Goal: Feedback & Contribution: Submit feedback/report problem

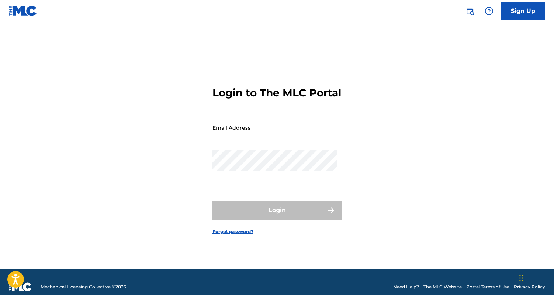
click at [260, 126] on input "Email Address" at bounding box center [274, 127] width 125 height 21
click at [260, 131] on input "Email Address" at bounding box center [274, 127] width 125 height 21
click at [206, 165] on div "Login to The MLC Portal Email Address Password Login Forgot password?" at bounding box center [277, 155] width 516 height 229
click at [262, 135] on input "Email Address" at bounding box center [274, 127] width 125 height 21
click at [166, 130] on div "Login to The MLC Portal Email Address Password Login Forgot password?" at bounding box center [277, 155] width 516 height 229
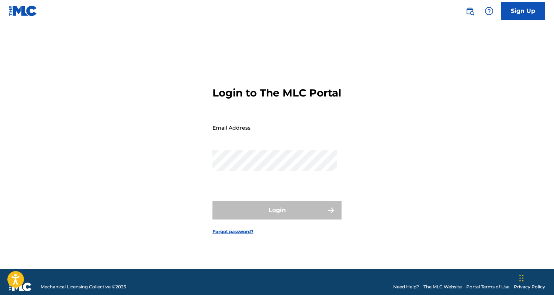
click at [235, 235] on link "Forgot password?" at bounding box center [232, 232] width 41 height 7
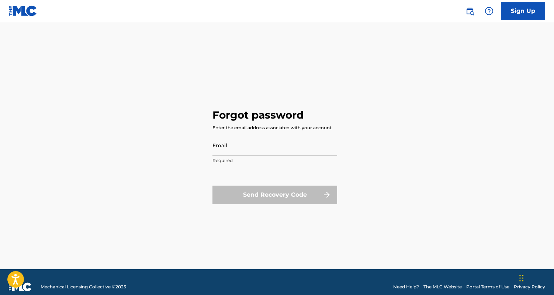
click at [247, 146] on input "Email" at bounding box center [274, 145] width 125 height 21
click at [189, 165] on div "Forgot password Enter the email address associated with your account. Email Req…" at bounding box center [277, 155] width 516 height 229
click at [466, 10] on img at bounding box center [469, 11] width 9 height 9
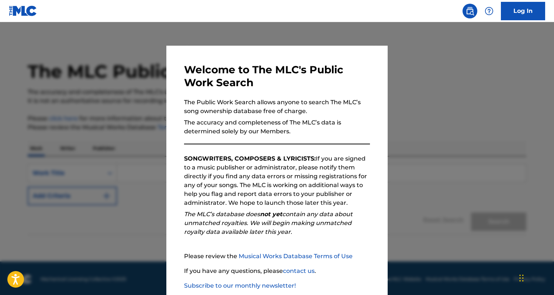
click at [466, 10] on img at bounding box center [469, 11] width 9 height 9
click at [497, 11] on div "Log In" at bounding box center [501, 11] width 87 height 18
click at [493, 11] on img at bounding box center [489, 11] width 9 height 9
click at [492, 11] on img at bounding box center [489, 11] width 9 height 9
click at [442, 54] on div at bounding box center [277, 169] width 554 height 295
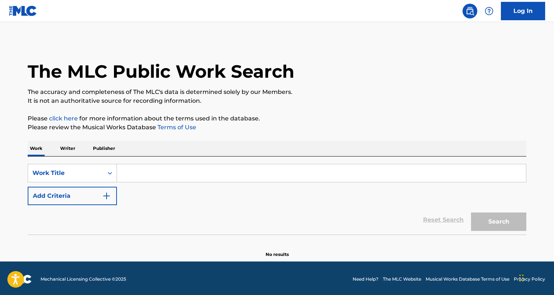
click at [489, 13] on img at bounding box center [489, 11] width 9 height 9
click at [486, 27] on link "Contact us" at bounding box center [489, 31] width 63 height 18
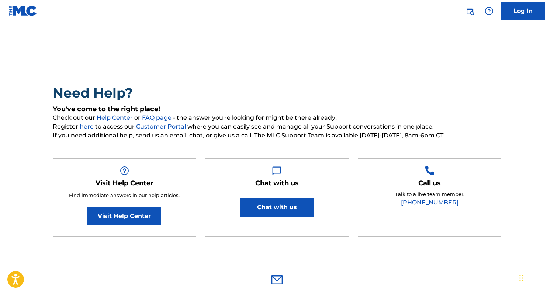
click at [277, 212] on button "Chat with us" at bounding box center [277, 207] width 74 height 18
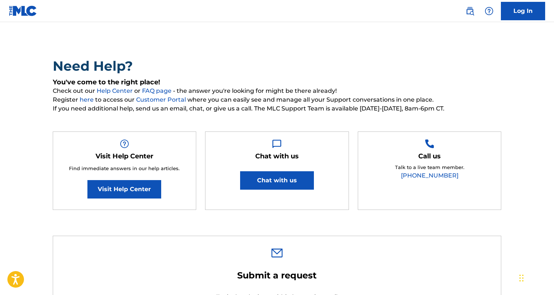
scroll to position [15, 0]
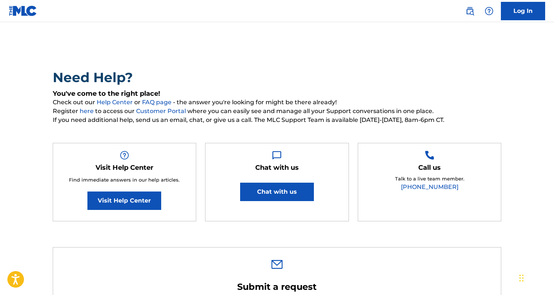
click at [272, 130] on div "Need Help? You've come to the right place! Check out our Help Center or FAQ pag…" at bounding box center [277, 149] width 449 height 160
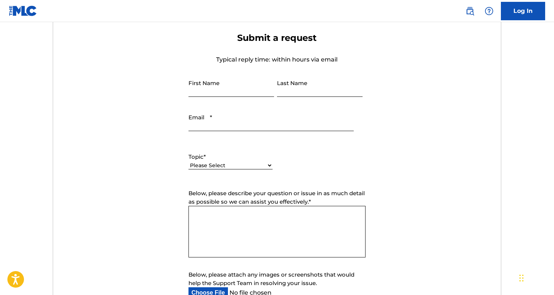
scroll to position [263, 0]
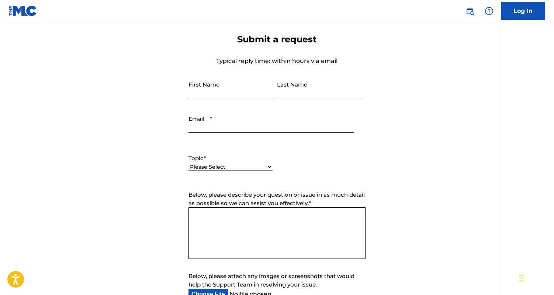
click at [245, 91] on input "First Name" at bounding box center [231, 87] width 86 height 21
type input "Nadav"
click at [286, 92] on input "Last Name" at bounding box center [320, 87] width 86 height 21
type input "Hezi"
click at [252, 122] on input "Email *" at bounding box center [270, 122] width 165 height 21
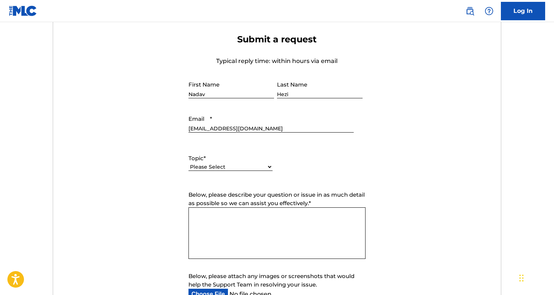
type input "[EMAIL_ADDRESS][DOMAIN_NAME]"
click at [251, 163] on div "Please Select I need help with my account I need help with managing my catalog …" at bounding box center [230, 171] width 84 height 17
click at [250, 168] on select "Please Select I need help with my account I need help with managing my catalog …" at bounding box center [230, 167] width 84 height 8
select select "I need help with my account"
click at [188, 164] on select "Please Select I need help with my account I need help with managing my catalog …" at bounding box center [230, 167] width 84 height 8
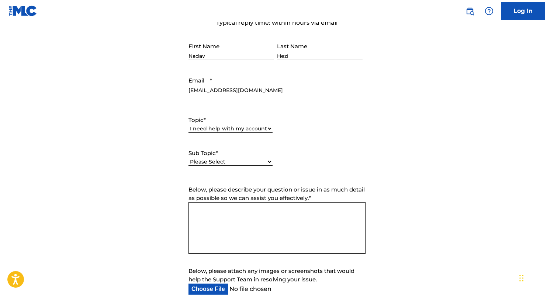
scroll to position [308, 0]
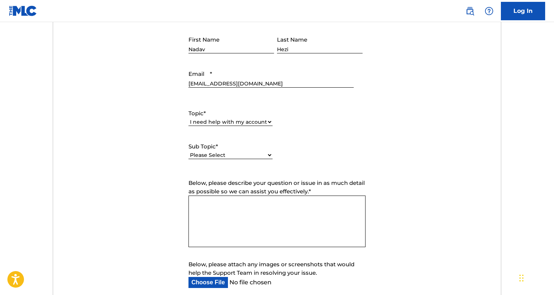
click at [243, 152] on select "Please Select I need help with my user account I can't log in to my user accoun…" at bounding box center [230, 156] width 84 height 8
select select "I need help with my Member account"
click at [188, 152] on select "Please Select I need help with my user account I can't log in to my user accoun…" at bounding box center [230, 156] width 84 height 8
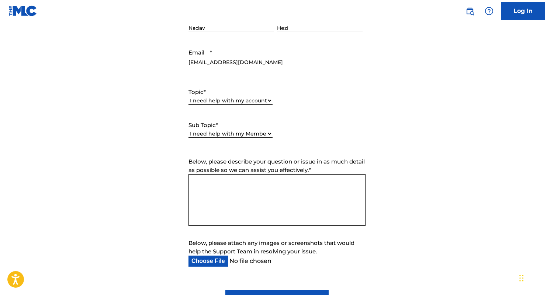
click at [249, 190] on textarea "Below, please describe your question or issue in as much detail as possible so …" at bounding box center [276, 200] width 177 height 52
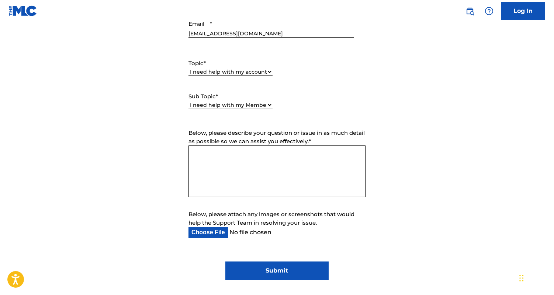
click at [254, 164] on textarea "Below, please describe your question or issue in as much detail as possible so …" at bounding box center [276, 172] width 177 height 52
paste textarea "Hello, My name is [PERSON_NAME] and I'm a board employee for what was previousl…"
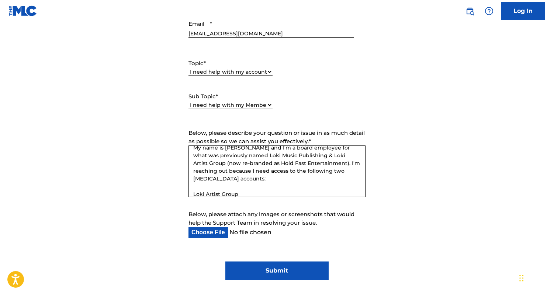
scroll to position [14, 0]
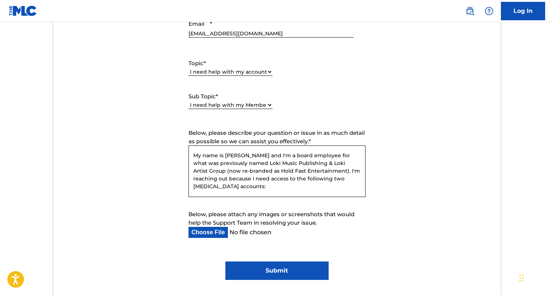
drag, startPoint x: 300, startPoint y: 164, endPoint x: 353, endPoint y: 163, distance: 53.1
click at [353, 163] on textarea "Hello, My name is [PERSON_NAME] and I'm a board employee for what was previousl…" at bounding box center [276, 172] width 177 height 52
click at [293, 178] on textarea "Hello, My name is [PERSON_NAME] and I'm a board employee for what was previousl…" at bounding box center [276, 172] width 177 height 52
click at [306, 178] on textarea "Hello, My name is [PERSON_NAME] and I'm a board employee for what was previousl…" at bounding box center [276, 172] width 177 height 52
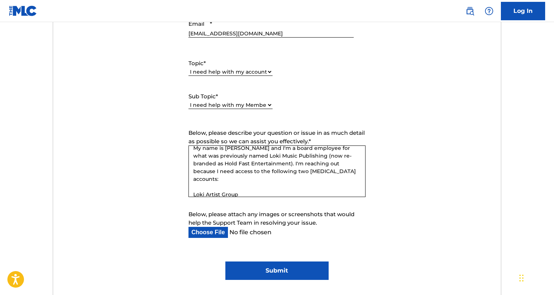
scroll to position [23, 0]
click at [305, 181] on textarea "Hello, My name is [PERSON_NAME] and I'm a board employee for what was previousl…" at bounding box center [276, 172] width 177 height 52
click at [298, 167] on textarea "Hello, My name is [PERSON_NAME] and I'm a board employee for what was previousl…" at bounding box center [276, 172] width 177 height 52
click at [311, 170] on textarea "Hello, My name is [PERSON_NAME] and I'm a board employee for what was previousl…" at bounding box center [276, 172] width 177 height 52
drag, startPoint x: 309, startPoint y: 170, endPoint x: 255, endPoint y: 170, distance: 53.9
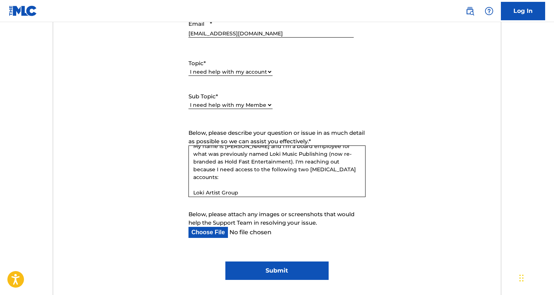
click at [255, 170] on textarea "Hello, My name is [PERSON_NAME] and I'm a board employee for what was previousl…" at bounding box center [276, 172] width 177 height 52
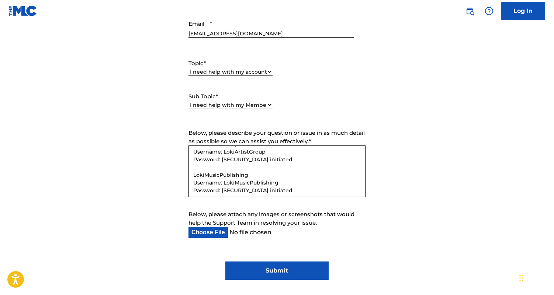
scroll to position [73, 0]
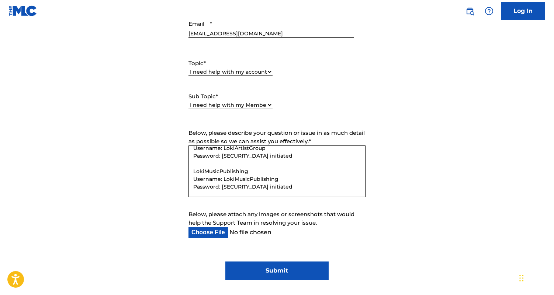
drag, startPoint x: 261, startPoint y: 183, endPoint x: 190, endPoint y: 146, distance: 79.5
click at [190, 146] on textarea "Hello, My name is [PERSON_NAME] and I'm a board employee for what was previousl…" at bounding box center [276, 172] width 177 height 52
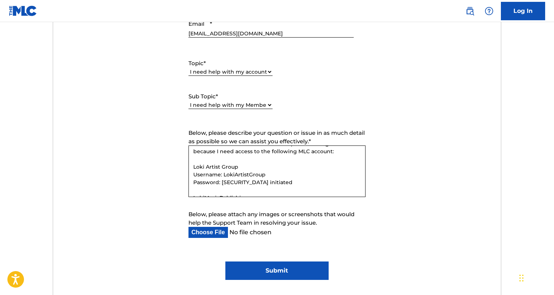
scroll to position [41, 0]
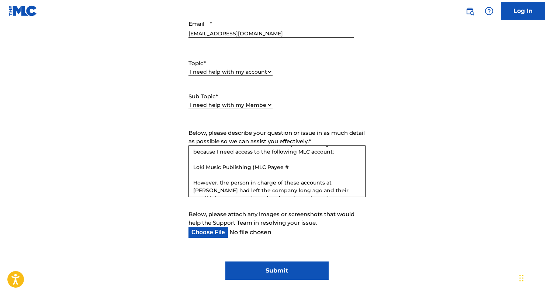
paste textarea "P149SH"
paste textarea "1032330522"
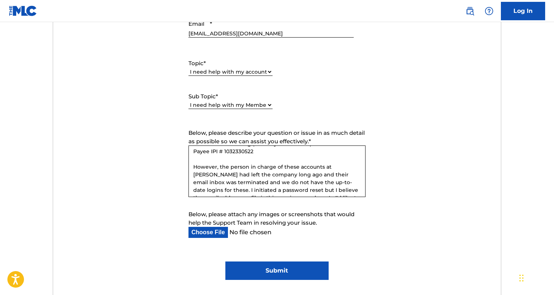
scroll to position [74, 0]
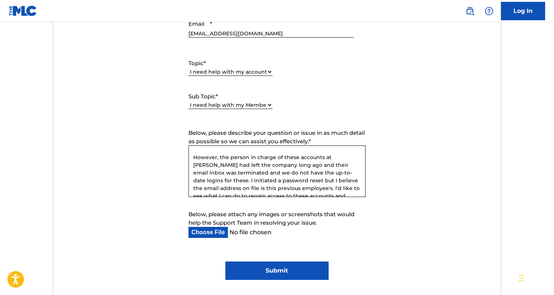
click at [294, 159] on textarea "Hello, My name is [PERSON_NAME] and I'm a board employee for what was previousl…" at bounding box center [276, 172] width 177 height 52
click at [295, 159] on textarea "Hello, My name is [PERSON_NAME] and I'm a board employee for what was previousl…" at bounding box center [276, 172] width 177 height 52
click at [326, 159] on textarea "Hello, My name is [PERSON_NAME] and I'm a board employee for what was previousl…" at bounding box center [276, 172] width 177 height 52
click at [259, 167] on textarea "Hello, My name is [PERSON_NAME] and I'm a board employee for what was previousl…" at bounding box center [276, 172] width 177 height 52
click at [268, 171] on textarea "Hello, My name is [PERSON_NAME] and I'm a board employee for what was previousl…" at bounding box center [276, 172] width 177 height 52
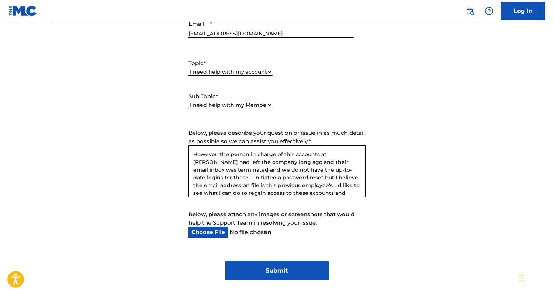
scroll to position [86, 0]
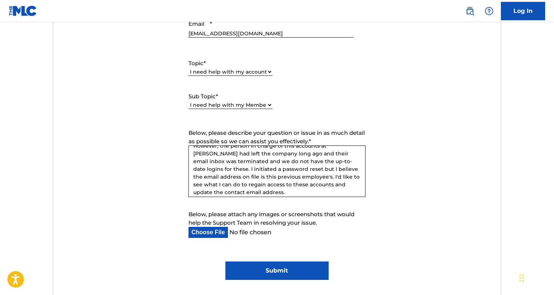
click at [266, 169] on textarea "Hello, My name is [PERSON_NAME] and I'm a board employee for what was previousl…" at bounding box center [276, 172] width 177 height 52
click at [288, 170] on textarea "Hello, My name is [PERSON_NAME] and I'm a board employee for what was previousl…" at bounding box center [276, 172] width 177 height 52
click at [326, 162] on textarea "Hello, My name is [PERSON_NAME] and I'm a board employee for what was previousl…" at bounding box center [276, 172] width 177 height 52
click at [282, 174] on textarea "Hello, My name is [PERSON_NAME] and I'm a board employee for what was previousl…" at bounding box center [276, 172] width 177 height 52
click at [244, 171] on textarea "Hello, My name is [PERSON_NAME] and I'm a board employee for what was previousl…" at bounding box center [276, 172] width 177 height 52
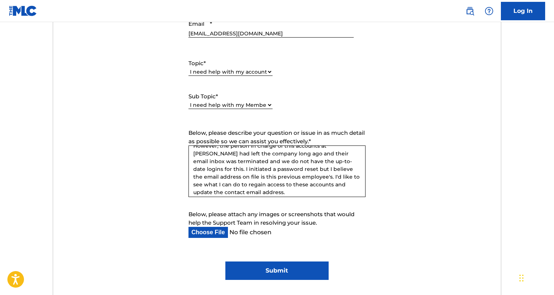
drag, startPoint x: 248, startPoint y: 176, endPoint x: 323, endPoint y: 162, distance: 76.1
click at [323, 162] on textarea "Hello, My name is [PERSON_NAME] and I'm a board employee for what was previousl…" at bounding box center [276, 172] width 177 height 52
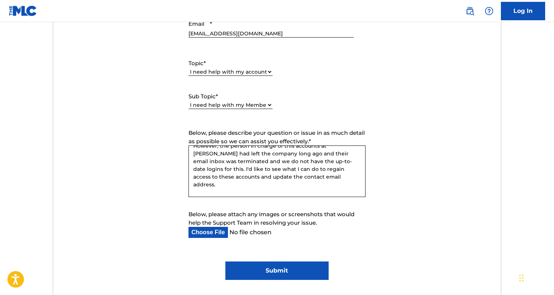
click at [271, 183] on textarea "Hello, My name is [PERSON_NAME] and I'm a board employee for what was previousl…" at bounding box center [276, 172] width 177 height 52
click at [274, 176] on textarea "Hello, My name is [PERSON_NAME] and I'm a board employee for what was previousl…" at bounding box center [276, 172] width 177 height 52
click at [294, 169] on textarea "Hello, My name is [PERSON_NAME] and I'm a board employee for what was previousl…" at bounding box center [276, 172] width 177 height 52
click at [293, 174] on textarea "Hello, My name is [PERSON_NAME] and I'm a board employee for what was previousl…" at bounding box center [276, 172] width 177 height 52
click at [284, 177] on textarea "Hello, My name is [PERSON_NAME] and I'm a board employee for what was previousl…" at bounding box center [276, 172] width 177 height 52
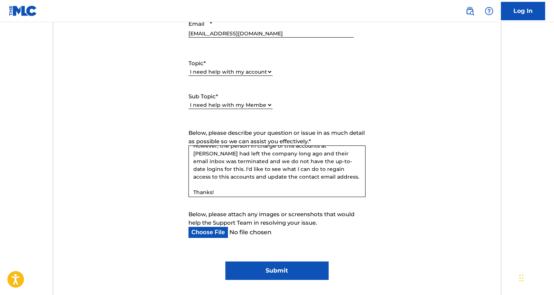
click at [267, 177] on textarea "Hello, My name is [PERSON_NAME] and I'm a board employee for what was previousl…" at bounding box center [276, 172] width 177 height 52
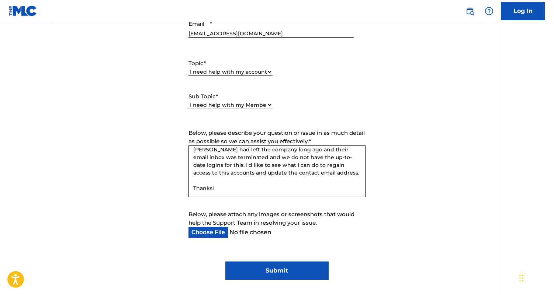
click at [252, 186] on textarea "Hello, My name is [PERSON_NAME] and I'm a board employee for what was previousl…" at bounding box center [276, 172] width 177 height 52
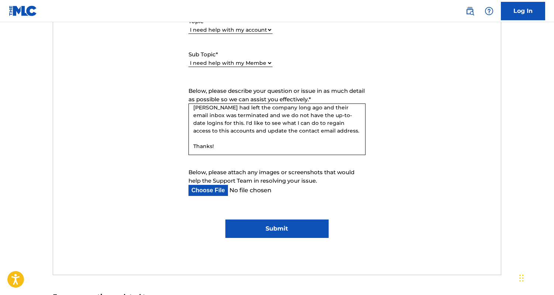
scroll to position [432, 0]
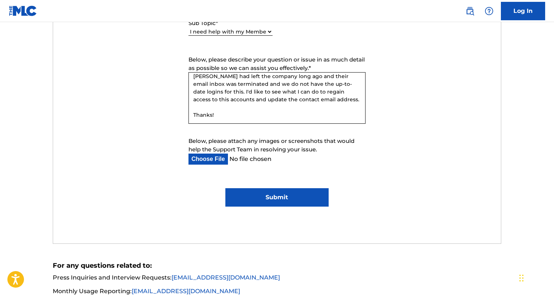
click at [262, 103] on textarea "Hello, My name is [PERSON_NAME] and I'm a board employee for what was previousl…" at bounding box center [276, 98] width 177 height 52
type textarea "Hello, My name is [PERSON_NAME] and I'm a board employee for what was previousl…"
click at [207, 162] on input "Below, please attach any images or screenshots that would help the Support Team…" at bounding box center [270, 159] width 165 height 11
type input "C:\fakepath\LokiMusicPublishing MLC 0122.xlsx"
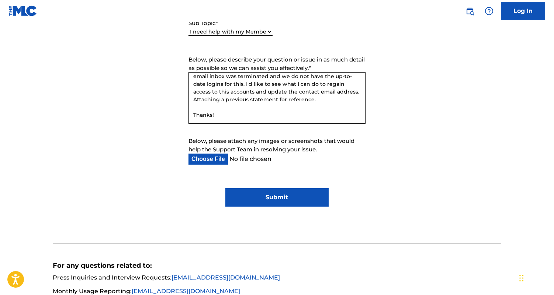
click at [271, 197] on input "Submit" at bounding box center [276, 197] width 103 height 18
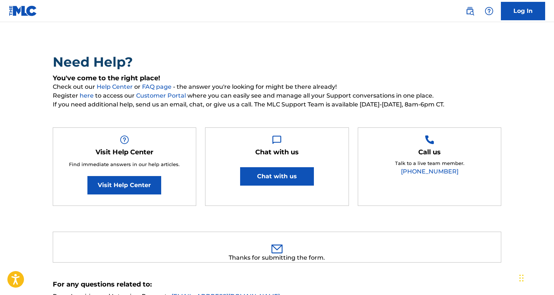
scroll to position [0, 0]
